Goal: Information Seeking & Learning: Learn about a topic

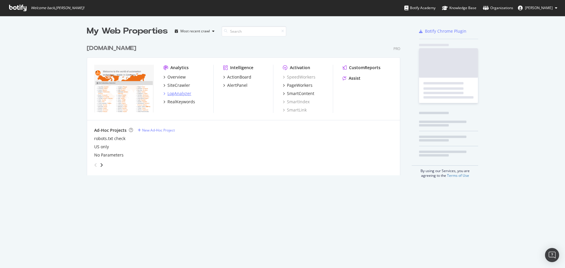
scroll to position [134, 314]
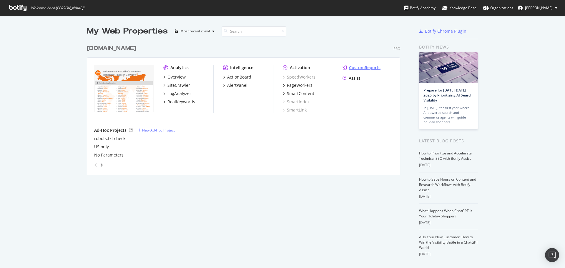
click at [363, 66] on div "CustomReports" at bounding box center [364, 68] width 31 height 6
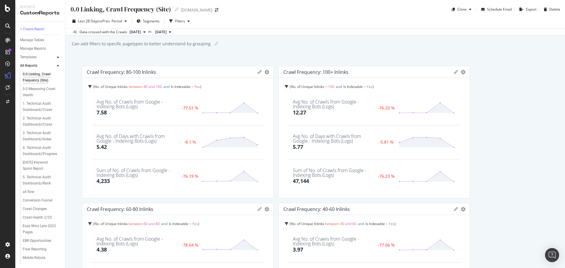
click at [59, 58] on icon at bounding box center [58, 58] width 2 height 4
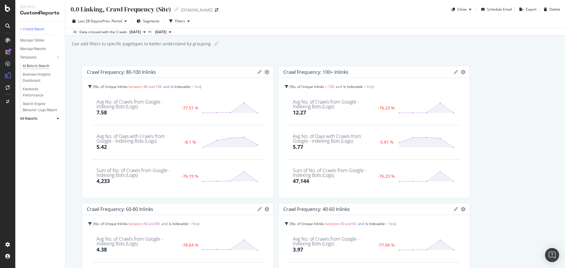
click at [48, 67] on div "AI Bots in Search" at bounding box center [36, 66] width 27 height 6
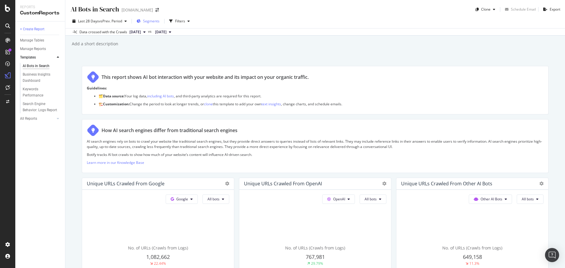
click at [146, 24] on span "Segments" at bounding box center [151, 21] width 16 height 5
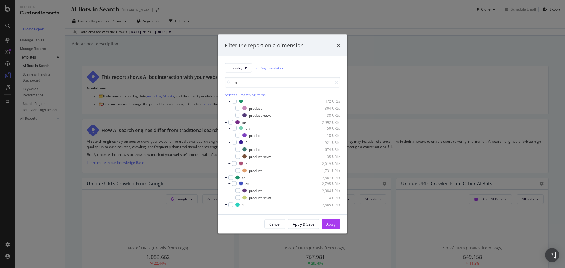
scroll to position [272, 0]
type input "r"
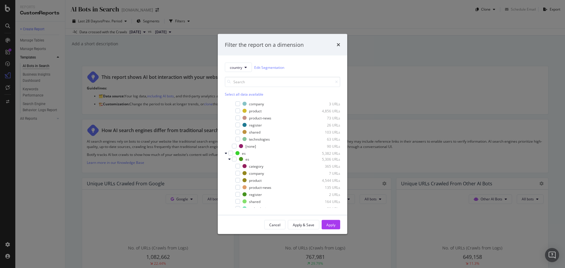
scroll to position [739, 0]
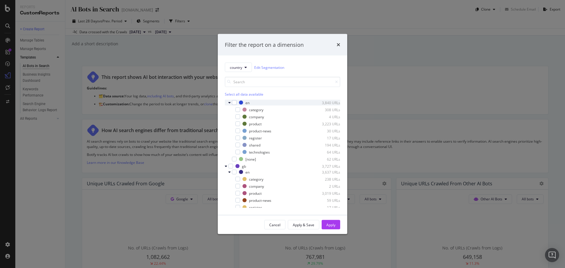
click at [228, 102] on icon "modal" at bounding box center [229, 103] width 2 height 4
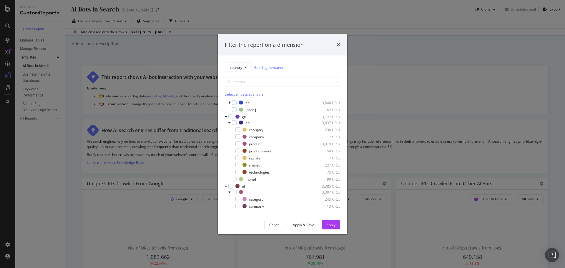
click at [225, 117] on div "country Edit Segmentation Select all data available ressources 624,326 URLs de …" at bounding box center [282, 135] width 129 height 159
click at [226, 117] on icon "modal" at bounding box center [226, 117] width 2 height 4
click at [227, 125] on icon "modal" at bounding box center [226, 124] width 2 height 4
click at [226, 132] on icon "modal" at bounding box center [226, 131] width 2 height 4
click at [226, 139] on icon "modal" at bounding box center [226, 138] width 2 height 4
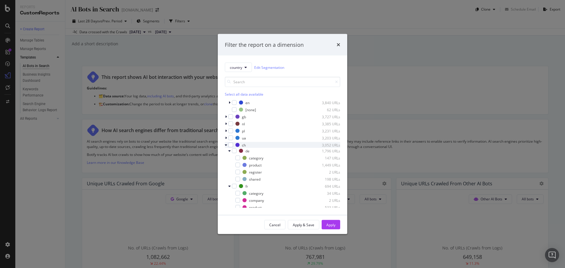
click at [226, 146] on icon "modal" at bounding box center [226, 145] width 2 height 4
click at [226, 151] on icon "modal" at bounding box center [226, 152] width 2 height 4
click at [225, 161] on div "modal" at bounding box center [227, 159] width 4 height 6
click at [224, 168] on div "country Edit Segmentation Select all data available ressources 624,326 URLs de …" at bounding box center [282, 135] width 129 height 159
click at [225, 167] on icon "modal" at bounding box center [226, 166] width 2 height 4
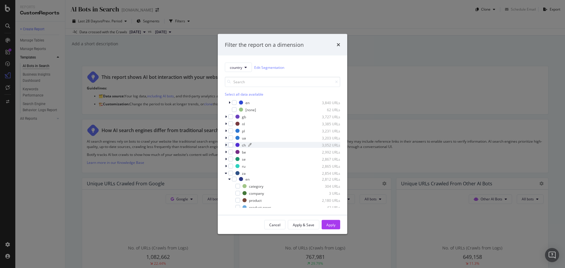
scroll to position [798, 0]
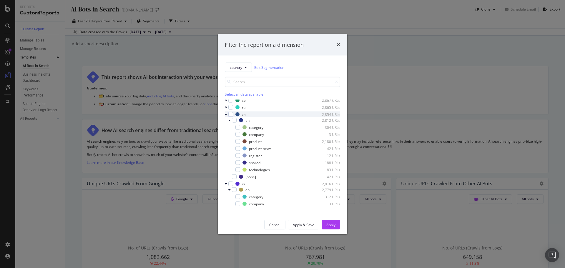
click at [225, 115] on icon "modal" at bounding box center [226, 115] width 2 height 4
click at [226, 124] on div "modal" at bounding box center [227, 122] width 4 height 6
click at [226, 130] on icon "modal" at bounding box center [226, 129] width 2 height 4
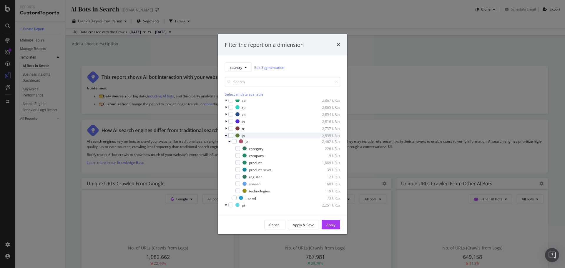
click at [226, 137] on icon "modal" at bounding box center [226, 136] width 2 height 4
click at [226, 144] on icon "modal" at bounding box center [226, 143] width 2 height 4
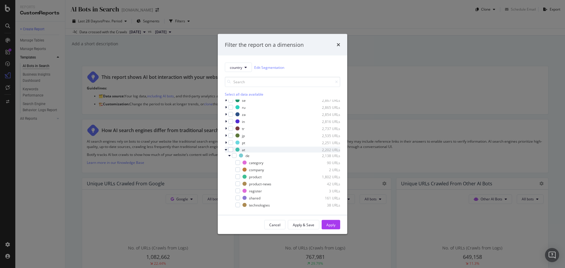
click at [225, 151] on icon "modal" at bounding box center [226, 150] width 2 height 4
click at [226, 158] on icon "modal" at bounding box center [226, 157] width 2 height 4
click at [226, 166] on div "modal" at bounding box center [227, 164] width 4 height 6
click at [225, 172] on icon "modal" at bounding box center [226, 171] width 2 height 4
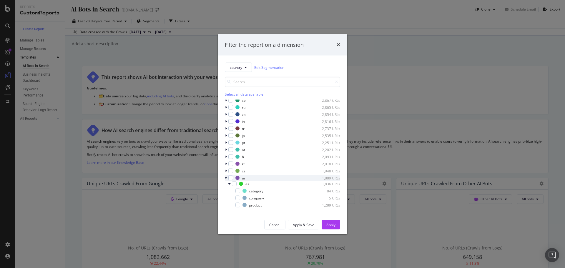
click at [226, 179] on icon "modal" at bounding box center [226, 178] width 2 height 4
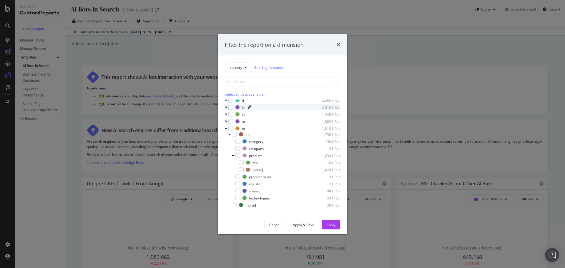
scroll to position [857, 0]
click at [225, 128] on div "modal" at bounding box center [227, 126] width 4 height 6
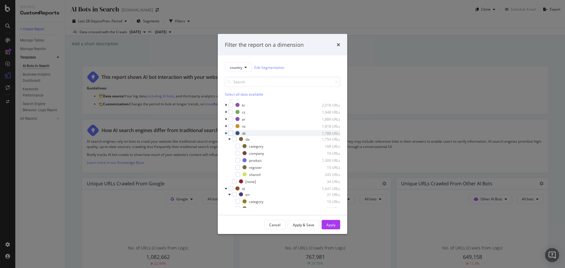
click at [227, 136] on div "modal" at bounding box center [227, 133] width 4 height 6
click at [226, 142] on icon "modal" at bounding box center [226, 141] width 2 height 4
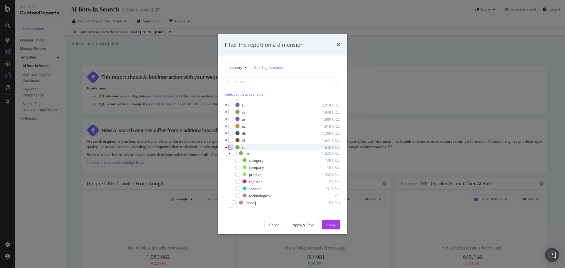
click at [232, 147] on div "modal" at bounding box center [230, 147] width 5 height 5
click at [333, 225] on div "Apply" at bounding box center [330, 224] width 9 height 5
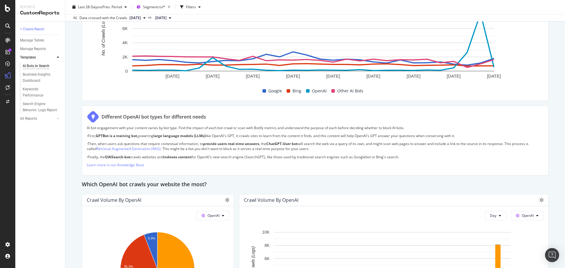
scroll to position [324, 0]
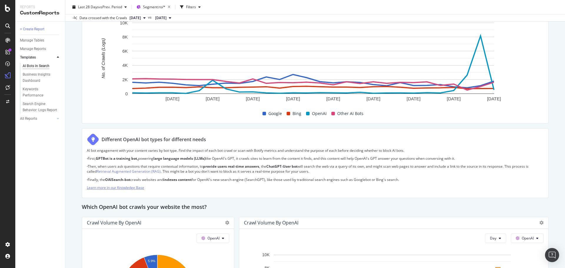
drag, startPoint x: 132, startPoint y: 190, endPoint x: 122, endPoint y: 187, distance: 10.6
drag, startPoint x: 88, startPoint y: 150, endPoint x: 141, endPoint y: 152, distance: 53.3
click at [142, 152] on p "AI bot engagement with your content varies by bot type. Find the impact of each…" at bounding box center [315, 150] width 457 height 5
drag, startPoint x: 102, startPoint y: 139, endPoint x: 409, endPoint y: 179, distance: 308.9
click at [409, 179] on div "Different OpenAI bot types for different needs AI bot engagement with your cont…" at bounding box center [315, 163] width 467 height 70
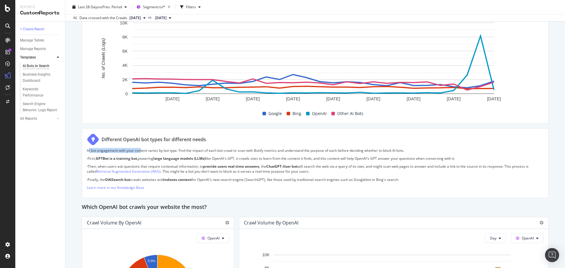
copy div "Loremipsu DoloRS ame conse adi elitseddo eiusm TE inc utlaboreet dolo magn aliq…"
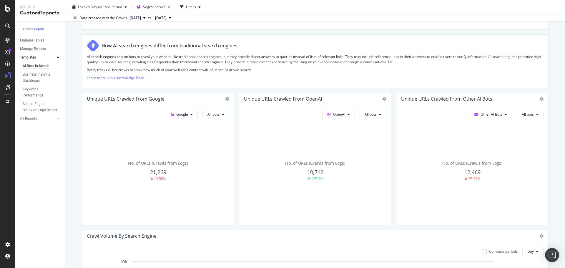
scroll to position [88, 0]
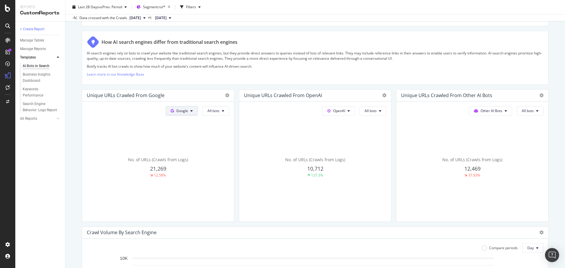
click at [186, 109] on span "Google" at bounding box center [182, 110] width 12 height 5
click at [209, 112] on span "All bots" at bounding box center [213, 110] width 12 height 5
click at [156, 5] on span "Segment: ro/*" at bounding box center [154, 6] width 22 height 5
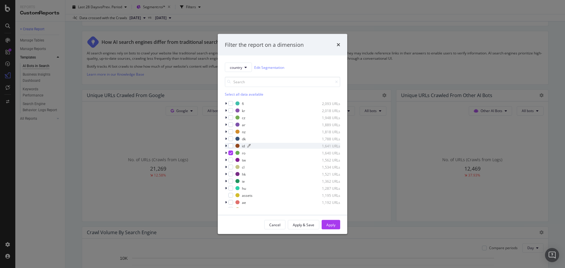
scroll to position [177, 0]
click at [230, 153] on icon "modal" at bounding box center [231, 153] width 3 height 3
click at [232, 149] on div "modal" at bounding box center [230, 148] width 5 height 5
click at [333, 225] on div "Apply" at bounding box center [330, 224] width 9 height 5
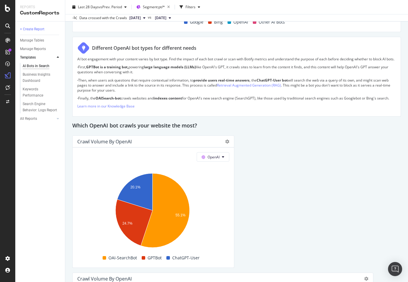
scroll to position [495, 0]
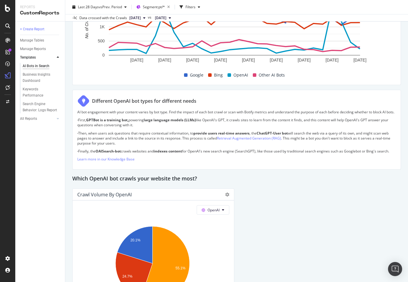
drag, startPoint x: 101, startPoint y: 161, endPoint x: 77, endPoint y: 124, distance: 43.7
click at [77, 124] on div "Different OpenAI bot types for different needs AI bot engagement with your cont…" at bounding box center [236, 130] width 329 height 80
copy div "· First, GPTBot is a training bot, powering large language models (LLMs) like O…"
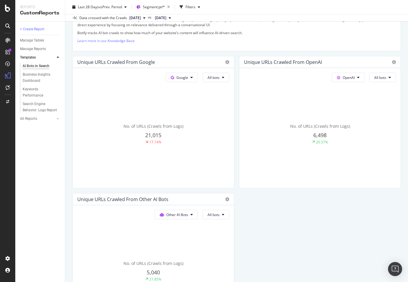
scroll to position [118, 0]
